Goal: Task Accomplishment & Management: Complete application form

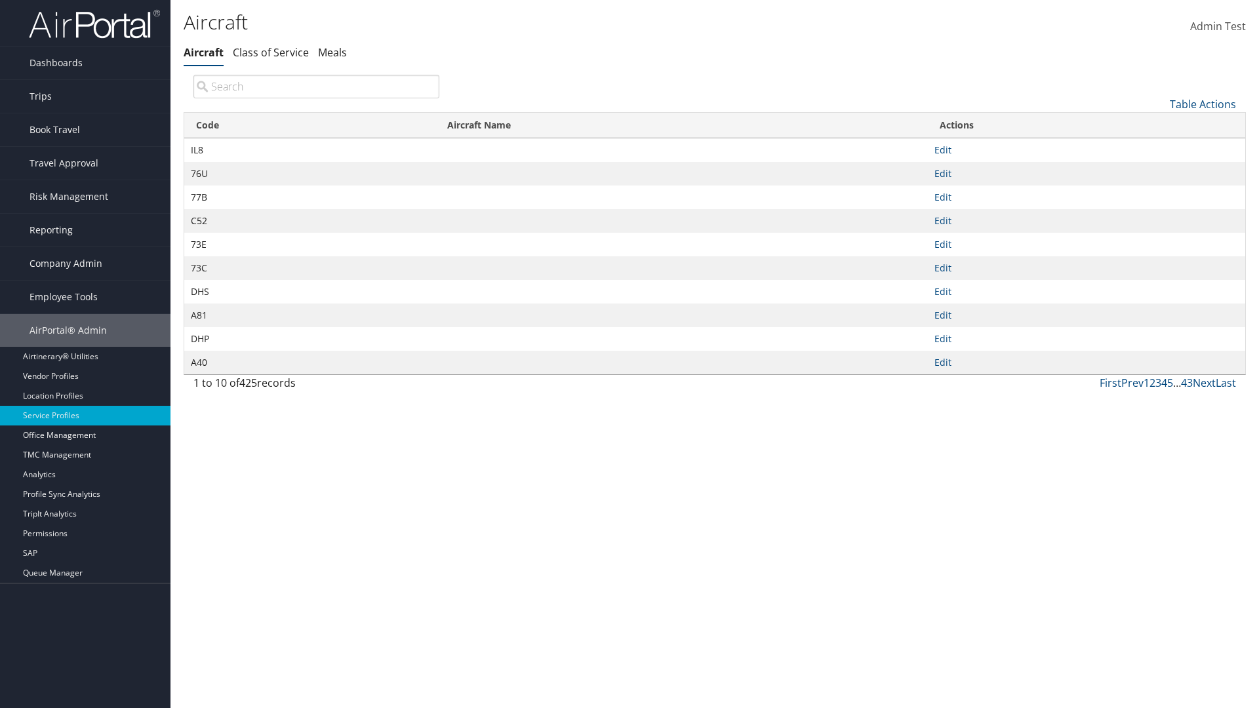
click at [1203, 104] on link "Table Actions" at bounding box center [1203, 104] width 66 height 14
click at [1159, 124] on link "New Record" at bounding box center [1159, 124] width 172 height 22
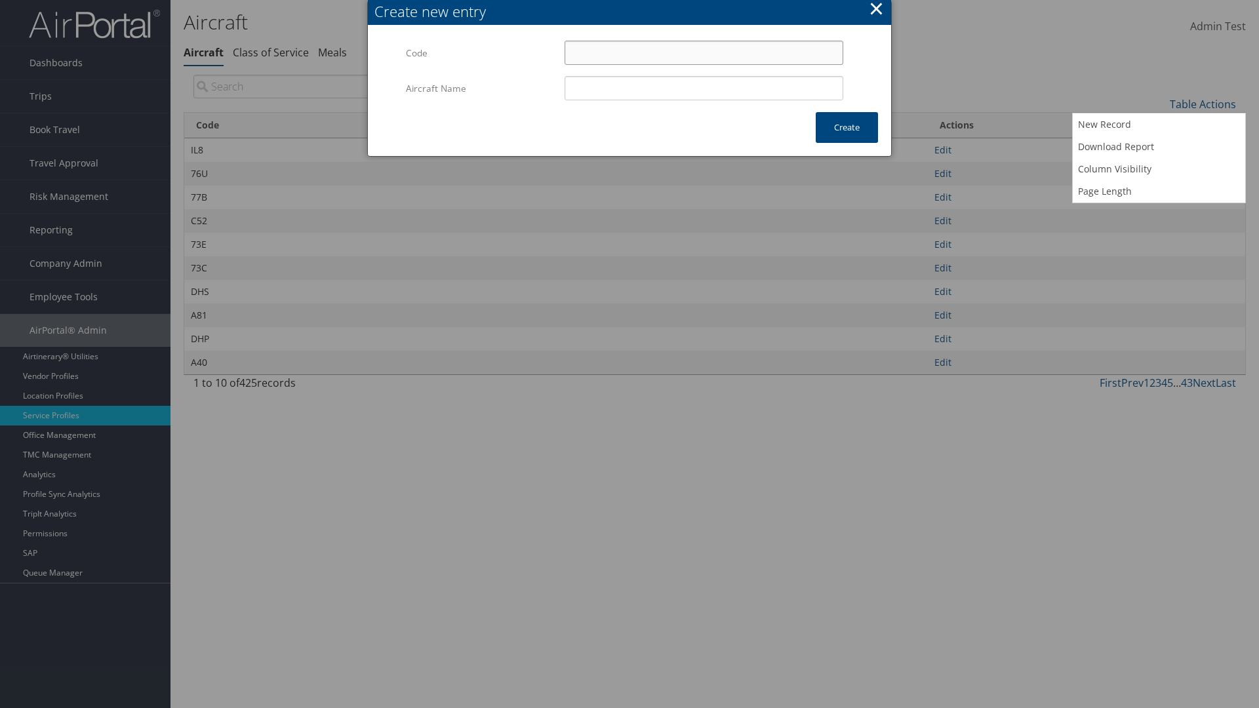
click at [704, 52] on input "Code" at bounding box center [704, 53] width 279 height 24
type input "&a"
click at [704, 88] on input "Aircraft Name" at bounding box center [704, 88] width 279 height 24
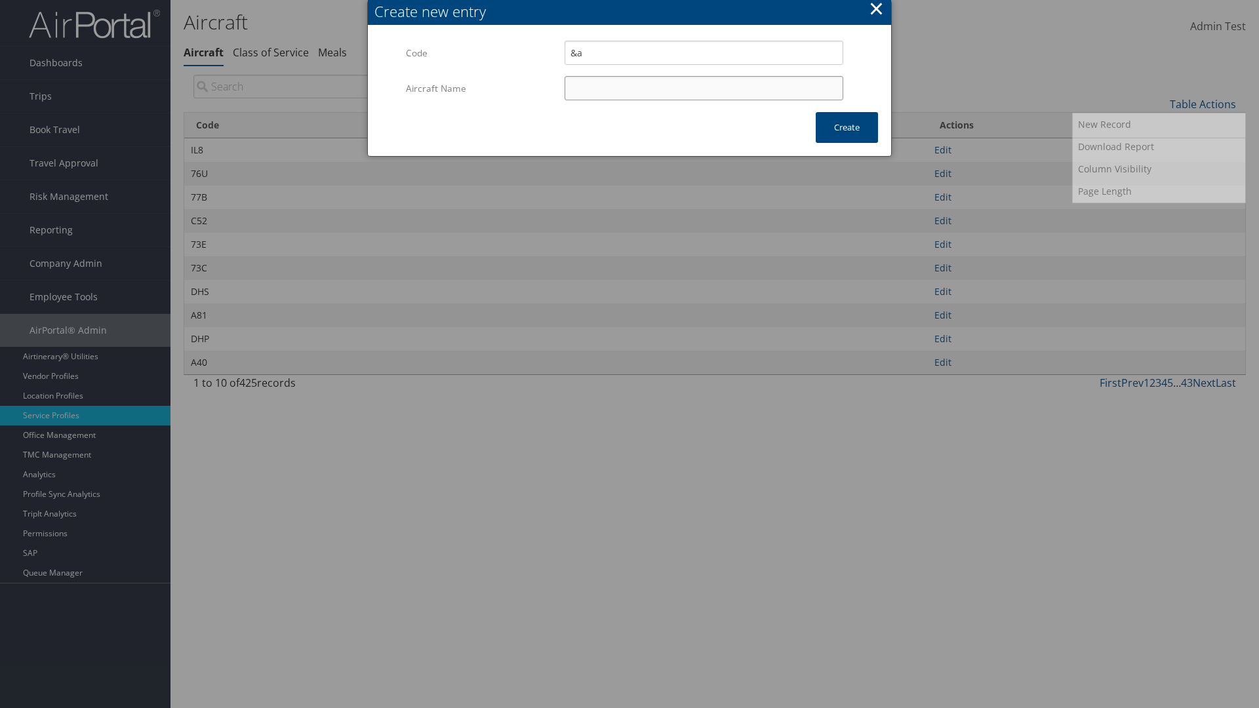
type input "Test"
type input "&a"
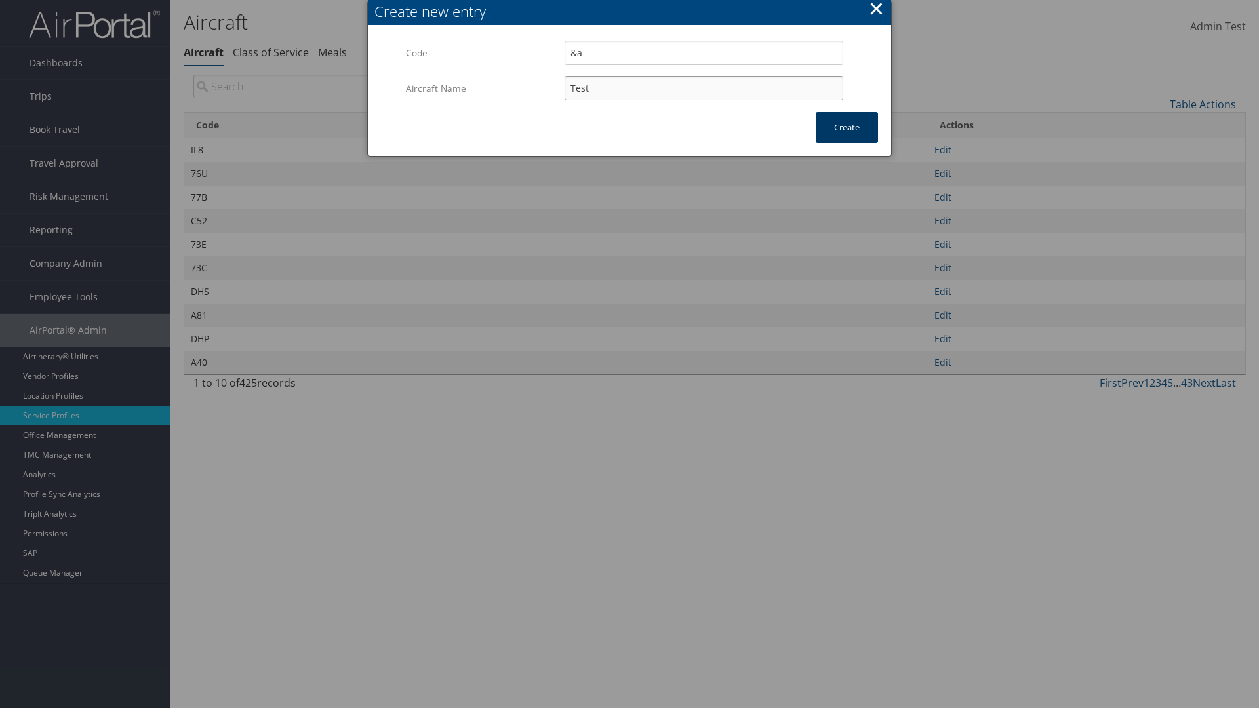
type input "Test"
click at [847, 127] on button "Create" at bounding box center [847, 127] width 62 height 31
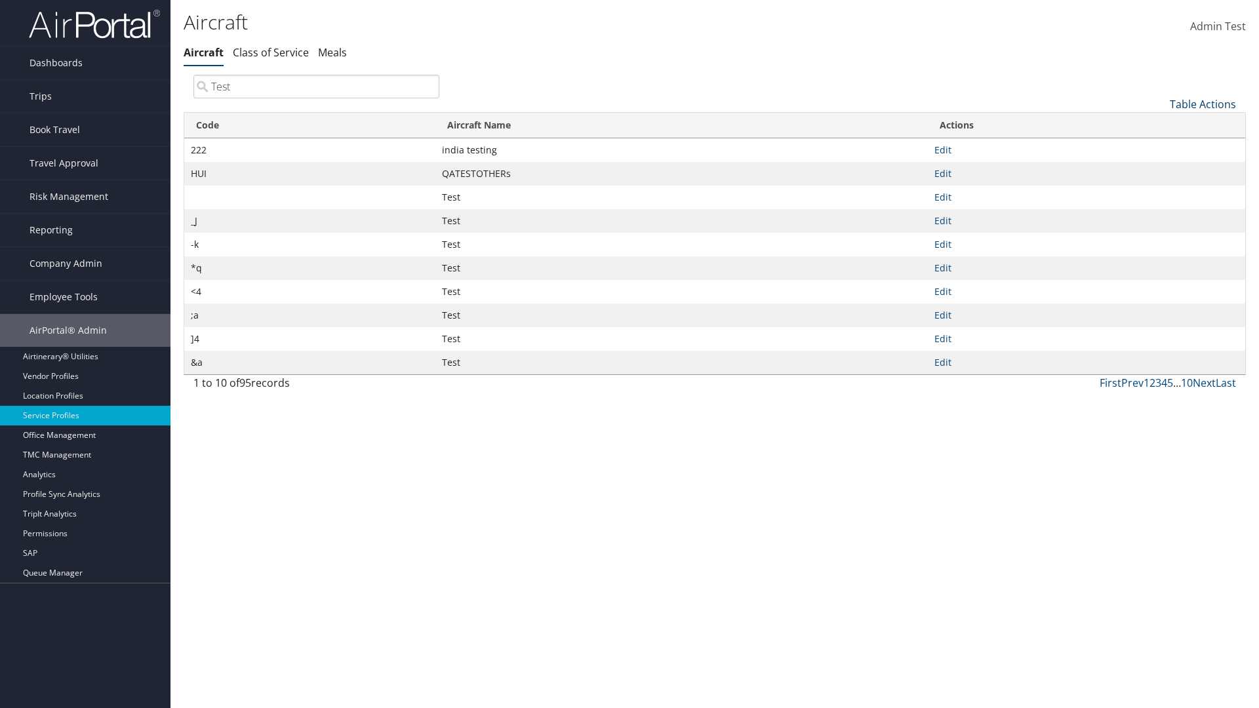
type input "Test"
click at [1203, 104] on link "Table Actions" at bounding box center [1203, 104] width 66 height 14
click at [1159, 169] on link "Column Visibility" at bounding box center [1159, 169] width 172 height 22
click at [1159, 125] on link "Code" at bounding box center [1159, 126] width 172 height 22
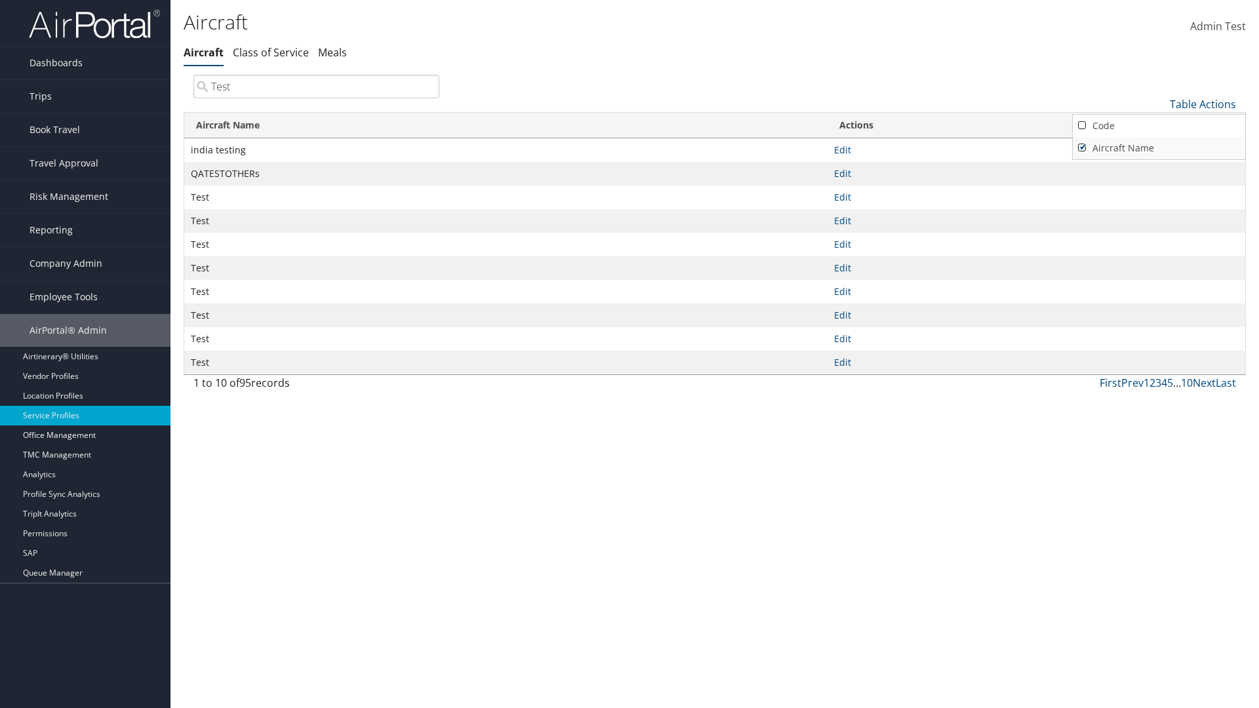
click at [1159, 148] on link "Aircraft Name" at bounding box center [1159, 148] width 172 height 22
click at [630, 354] on div at bounding box center [629, 354] width 1259 height 708
click at [1203, 104] on link "Table Actions" at bounding box center [1203, 104] width 66 height 14
click at [1159, 125] on link "Code" at bounding box center [1159, 126] width 172 height 22
click at [1159, 148] on link "Aircraft Name" at bounding box center [1159, 148] width 172 height 22
